Goal: Find specific page/section: Find specific page/section

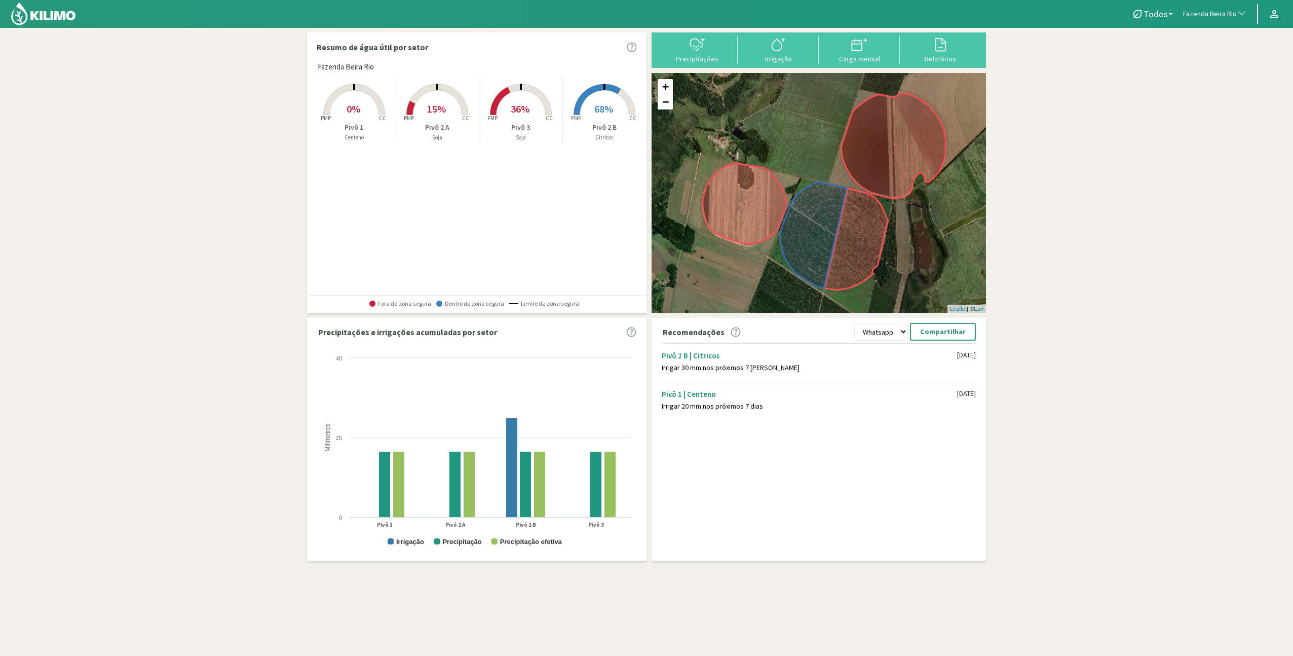
click at [440, 108] on span "15%" at bounding box center [436, 108] width 19 height 13
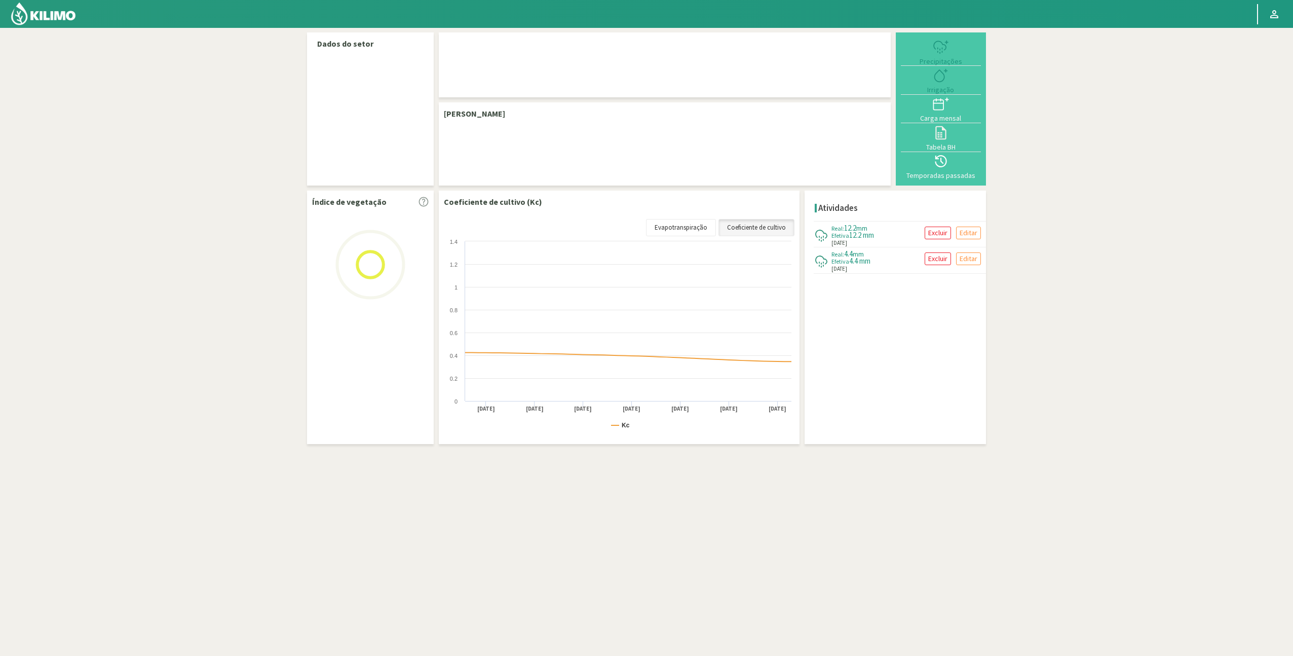
select select "96: Object"
select select "1: Object"
